Goal: Find specific page/section: Find specific page/section

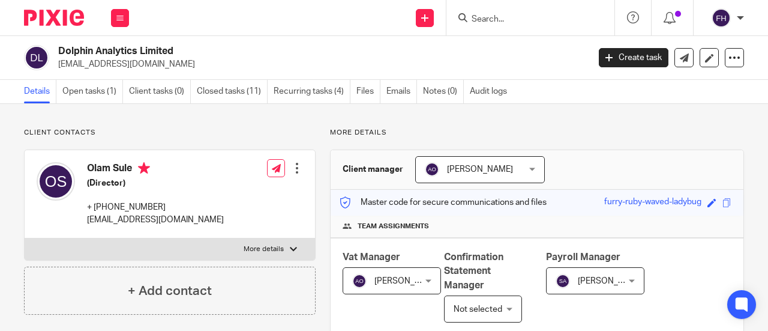
click at [476, 19] on input "Search" at bounding box center [524, 19] width 108 height 11
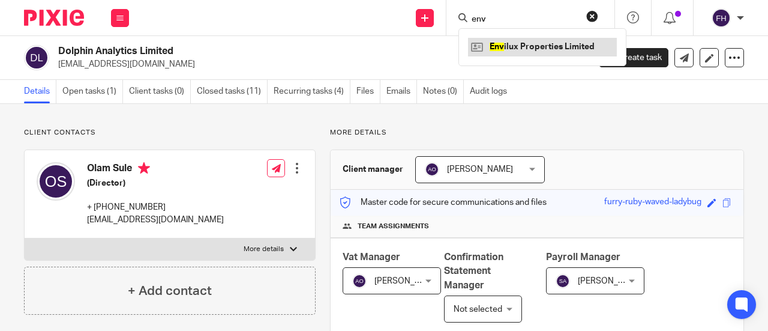
type input "env"
click at [506, 44] on link at bounding box center [542, 47] width 149 height 18
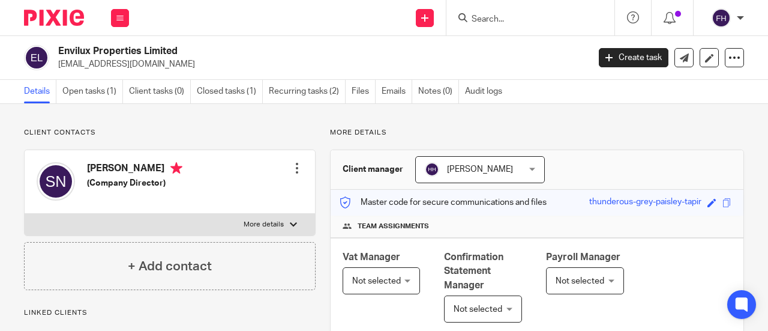
scroll to position [416, 0]
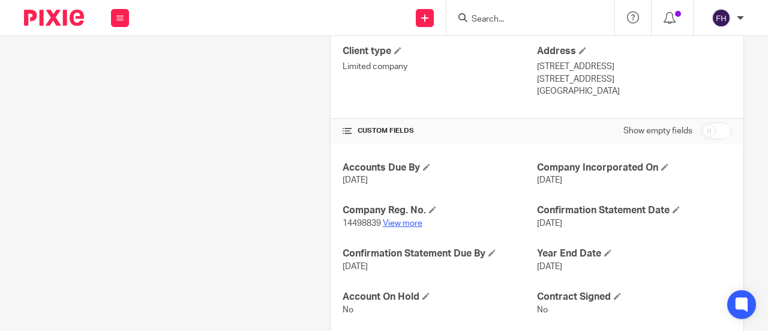
click at [402, 221] on link "View more" at bounding box center [403, 223] width 40 height 8
